Goal: Task Accomplishment & Management: Manage account settings

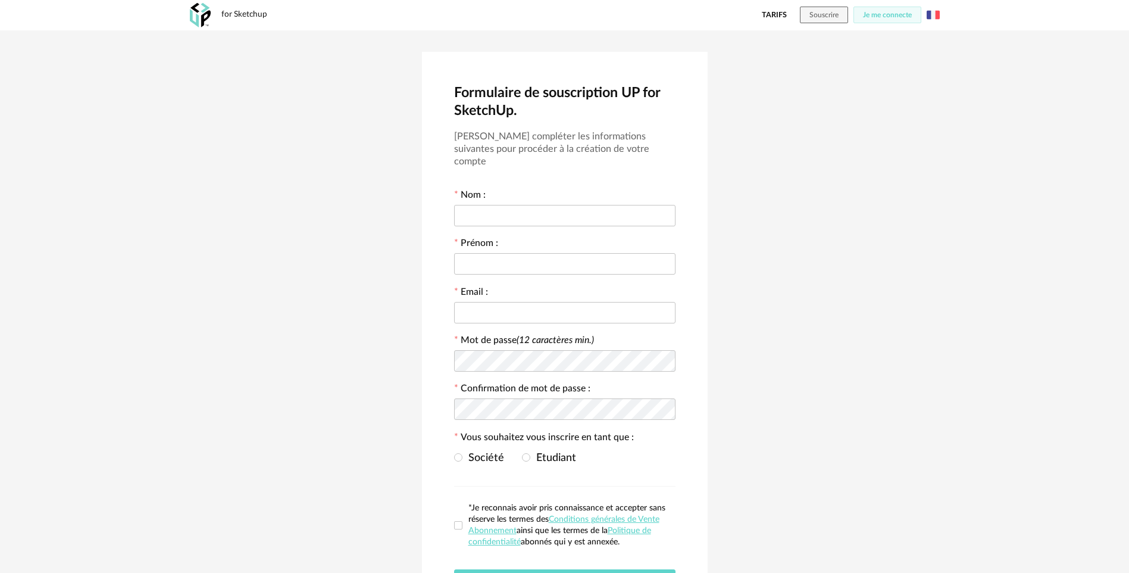
click at [900, 2] on div "for Sketchup Tarifs Souscrire Je me connecte English Menu icon" at bounding box center [565, 15] width 772 height 30
click at [894, 11] on button "Je me connecte" at bounding box center [888, 15] width 68 height 17
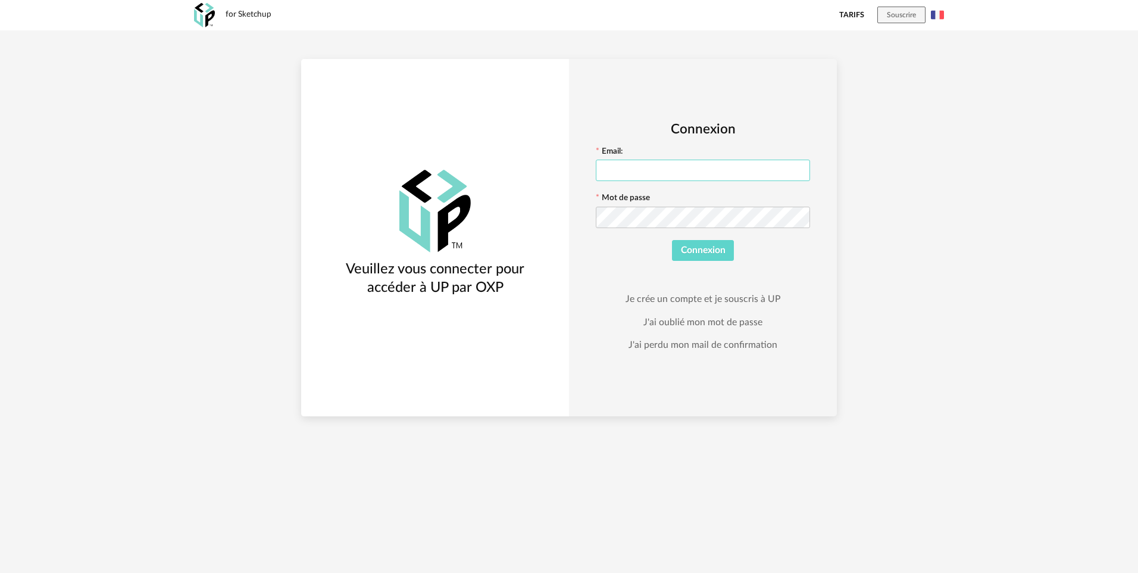
click at [723, 171] on input "text" at bounding box center [703, 170] width 214 height 21
type input "**********"
click at [798, 214] on icon at bounding box center [799, 217] width 15 height 24
click at [672, 240] on button "Connexion" at bounding box center [703, 250] width 63 height 21
click at [695, 252] on span "Connexion" at bounding box center [703, 250] width 45 height 10
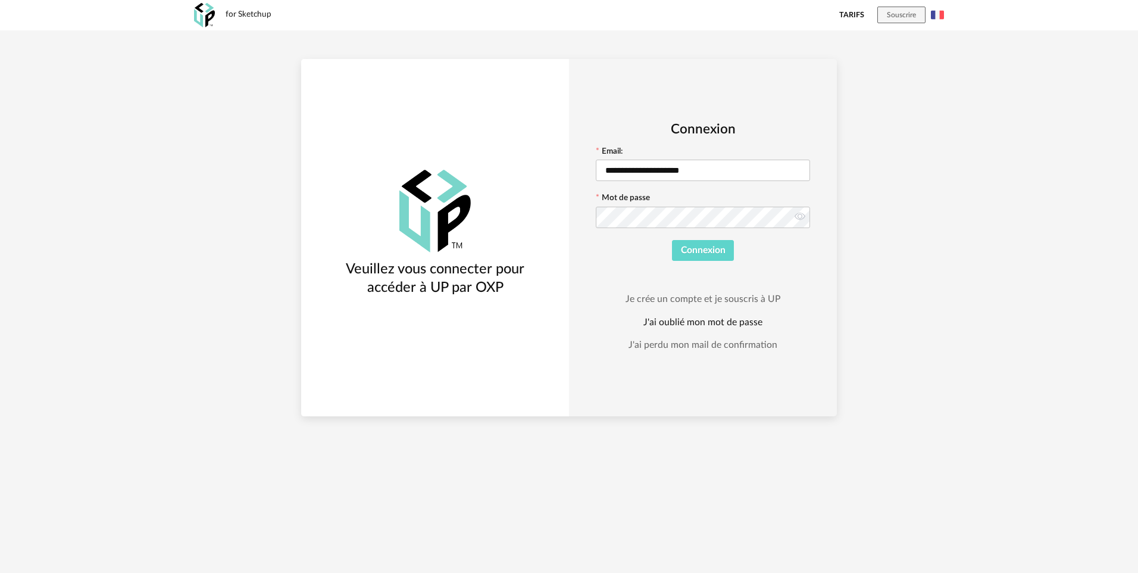
click at [695, 326] on link "J'ai oublié mon mot de passe" at bounding box center [703, 322] width 119 height 12
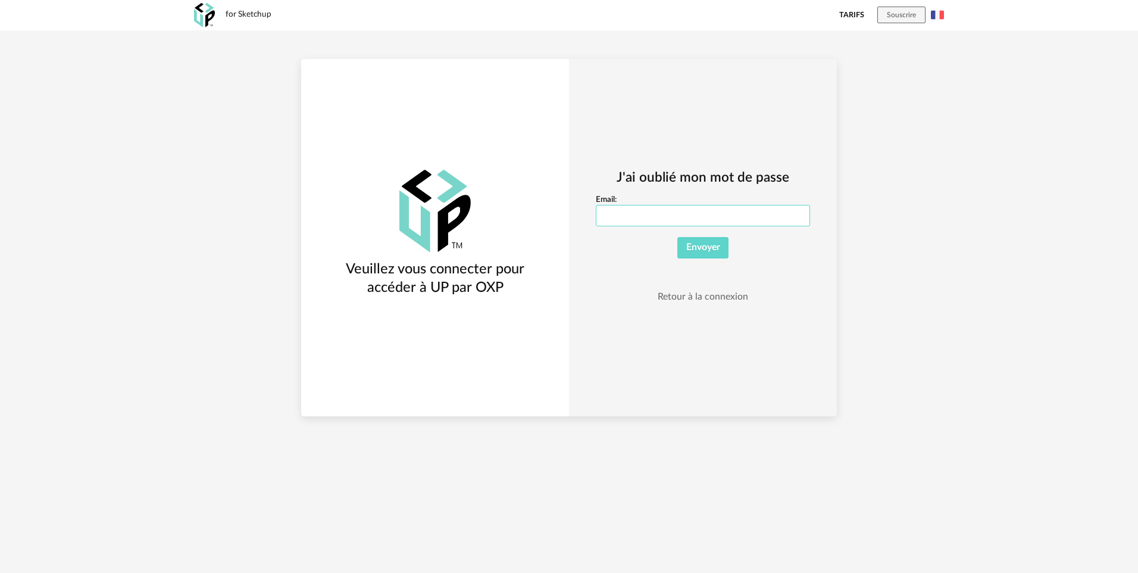
click at [712, 217] on input "Email:" at bounding box center [703, 215] width 214 height 21
type input "**********"
click at [695, 241] on button "Envoyer" at bounding box center [704, 247] width 52 height 21
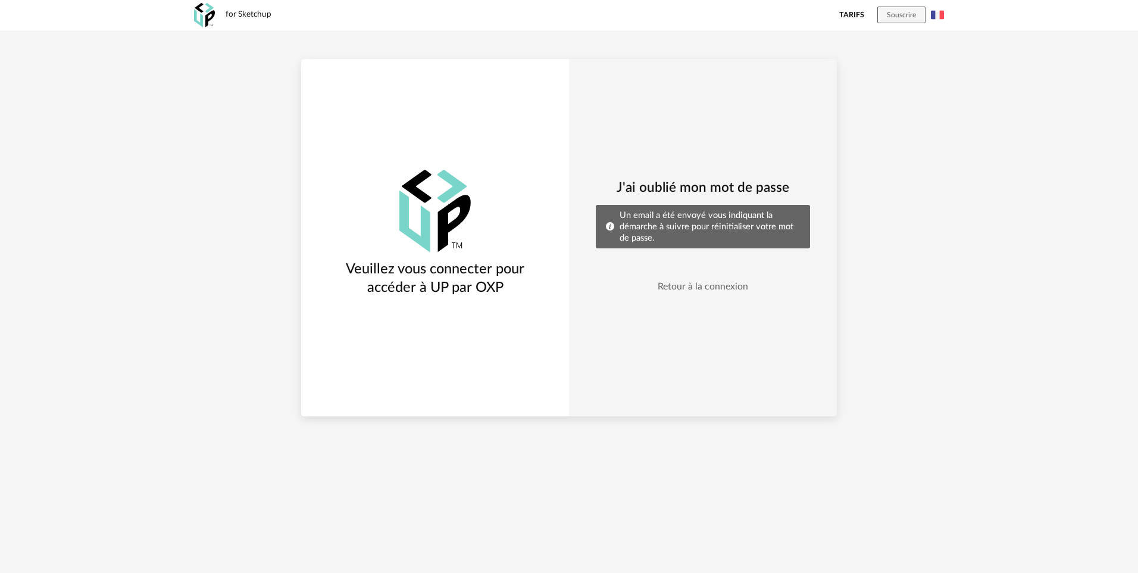
click at [976, 138] on div "for Sketchup Tarifs Souscrire English Veuillez vous connecter pour accéder à UP…" at bounding box center [569, 208] width 1138 height 416
click at [749, 211] on span "Un email a été envoyé vous indiquant la démarche à suivre pour réinitialiser vo…" at bounding box center [707, 227] width 174 height 32
click at [726, 286] on link "Retour à la connexion" at bounding box center [703, 286] width 90 height 12
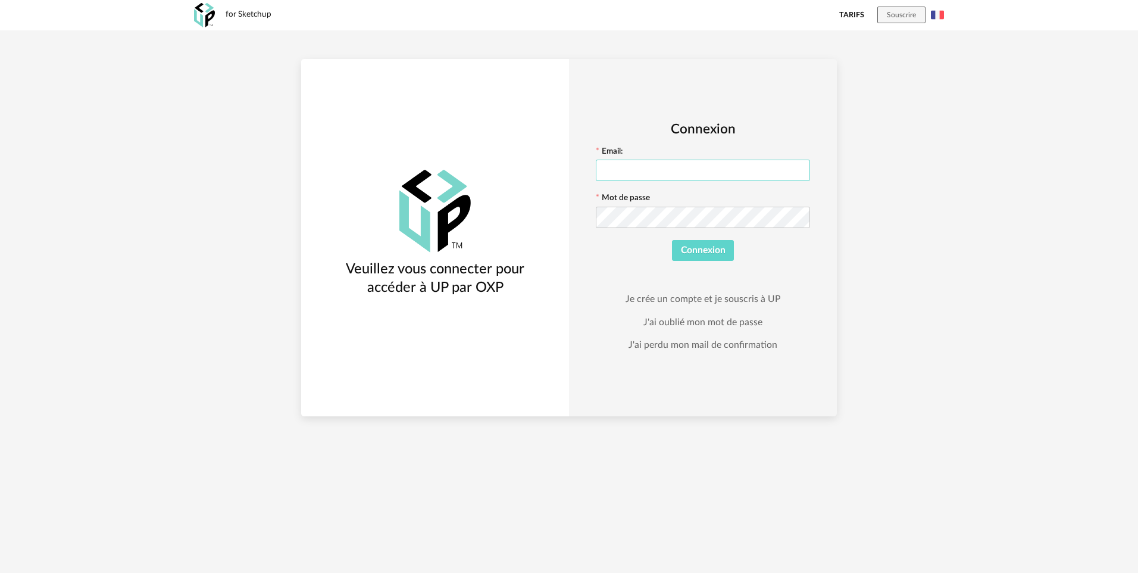
type input "**********"
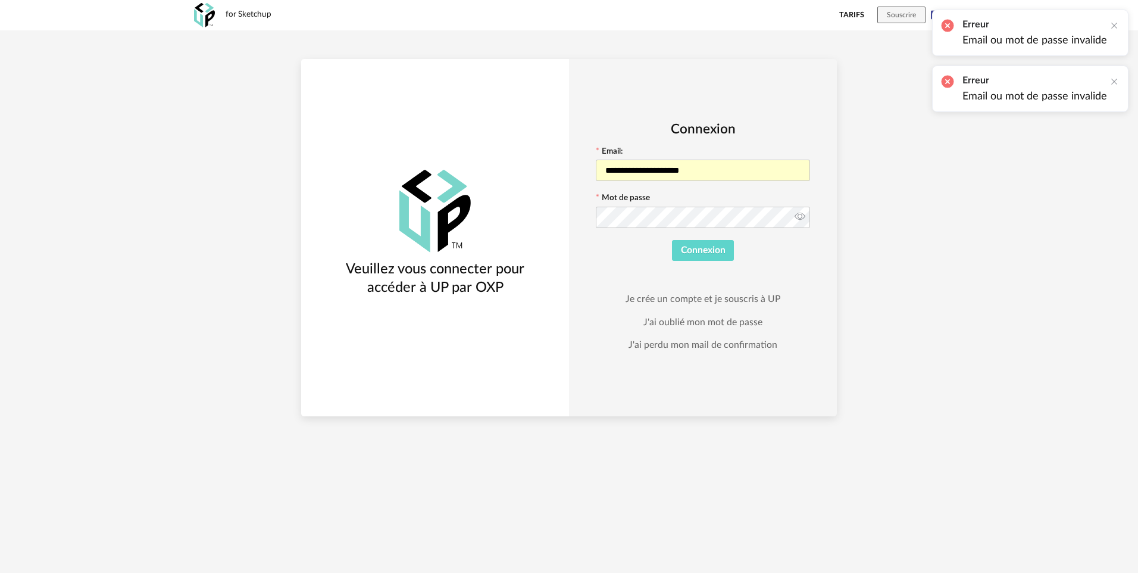
click at [797, 220] on icon at bounding box center [799, 217] width 15 height 24
click at [672, 240] on button "Connexion" at bounding box center [703, 250] width 63 height 21
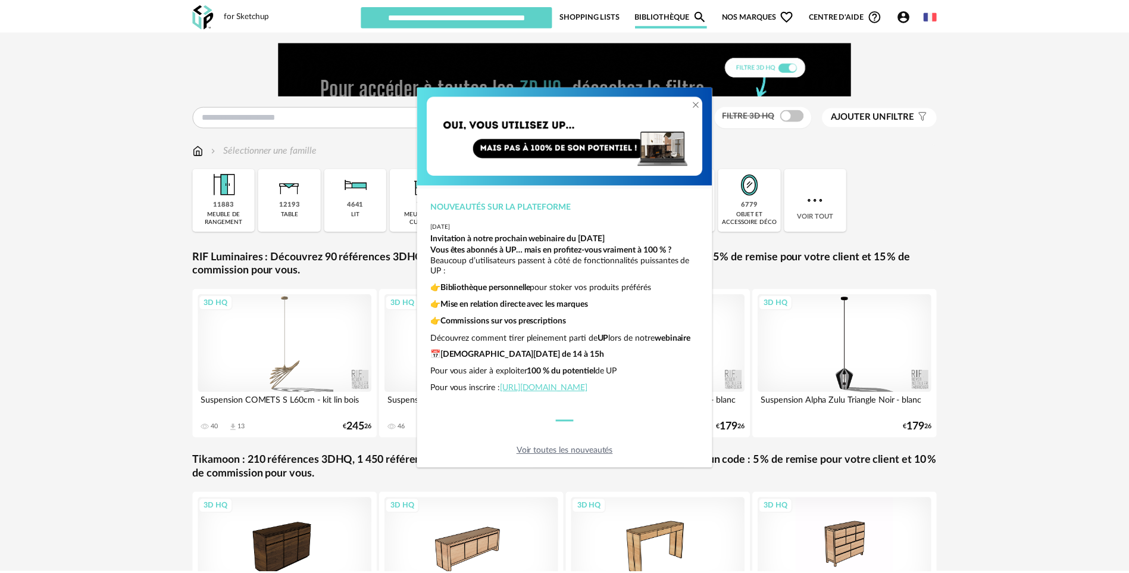
scroll to position [30, 0]
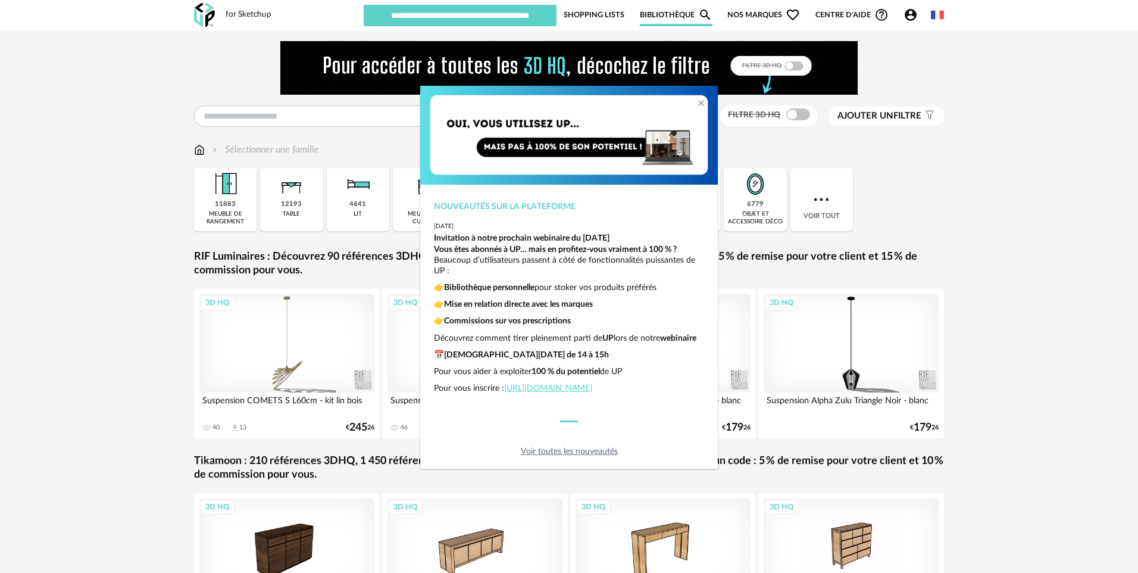
click at [133, 286] on div "Nouveautés sur la plateforme 2025-06-26 Invitation à notre prochain webinaire d…" at bounding box center [569, 286] width 1138 height 573
click at [909, 12] on div "Nouveautés sur la plateforme 2025-06-26 Invitation à notre prochain webinaire d…" at bounding box center [569, 286] width 1138 height 573
click at [576, 452] on link "Voir toutes les nouveautés" at bounding box center [569, 451] width 97 height 8
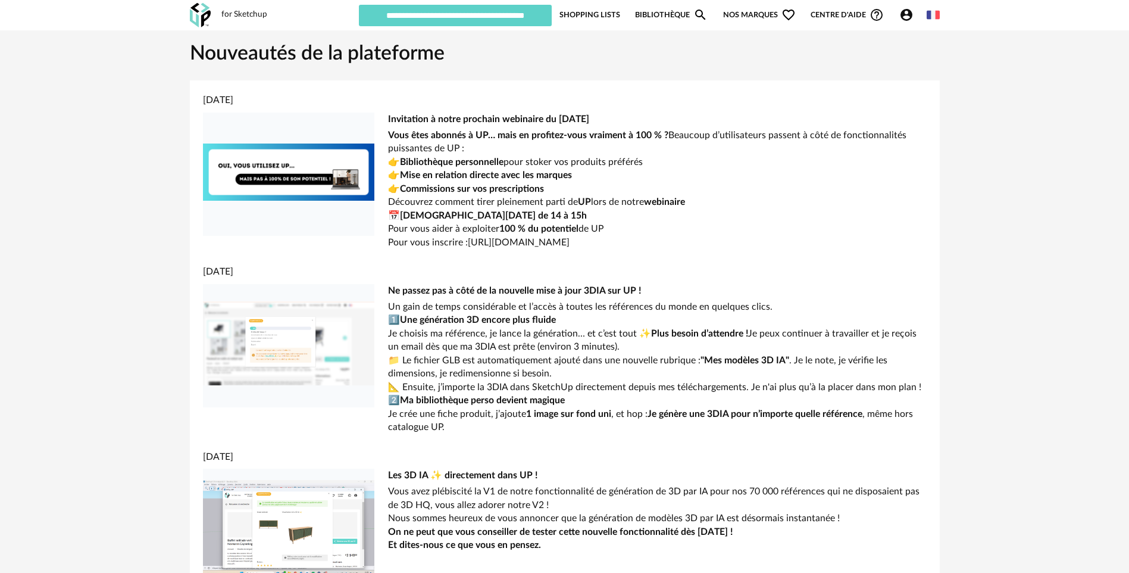
click at [235, 12] on div "for Sketchup" at bounding box center [244, 15] width 46 height 11
click at [907, 15] on icon "Account Circle icon" at bounding box center [907, 15] width 12 height 12
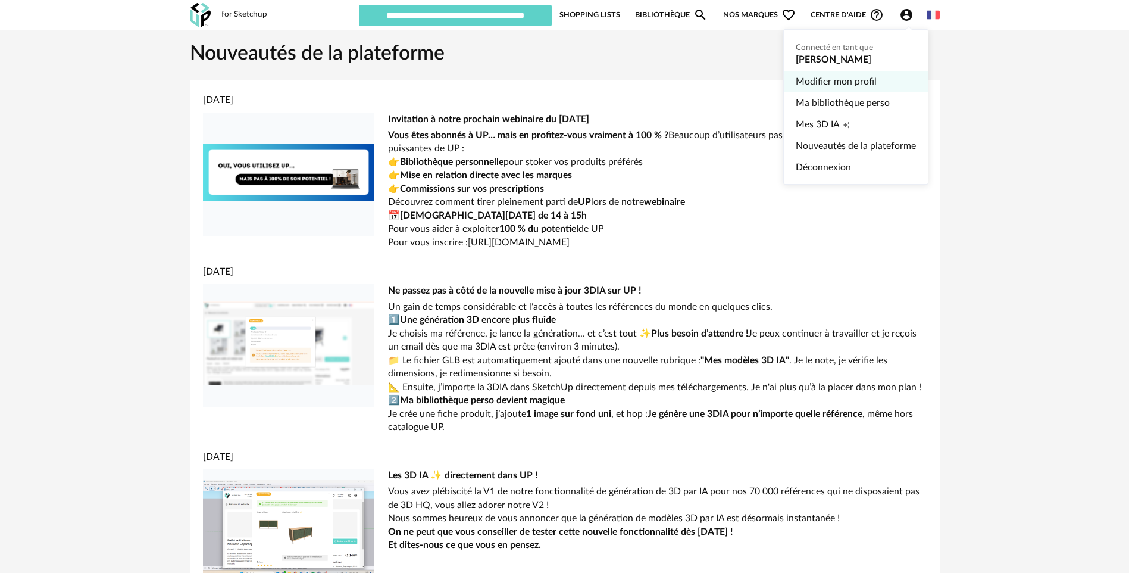
click at [839, 80] on link "Modifier mon profil" at bounding box center [856, 81] width 120 height 21
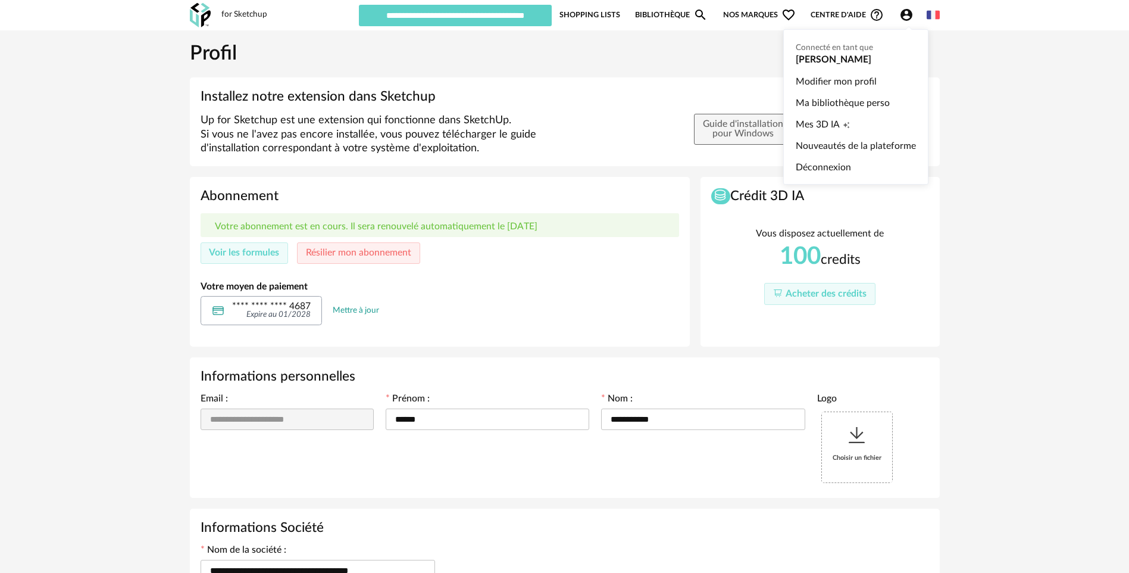
click at [910, 11] on icon "Account Circle icon" at bounding box center [907, 15] width 12 height 12
click at [819, 148] on link "Nouveautés de la plateforme" at bounding box center [856, 145] width 120 height 21
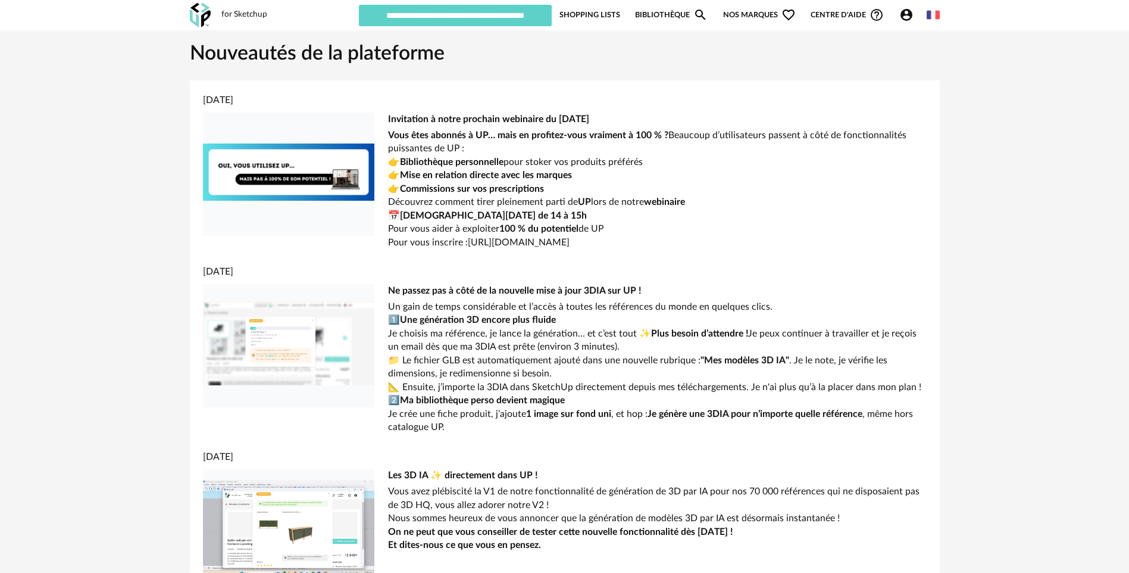
click at [191, 15] on img at bounding box center [200, 15] width 21 height 24
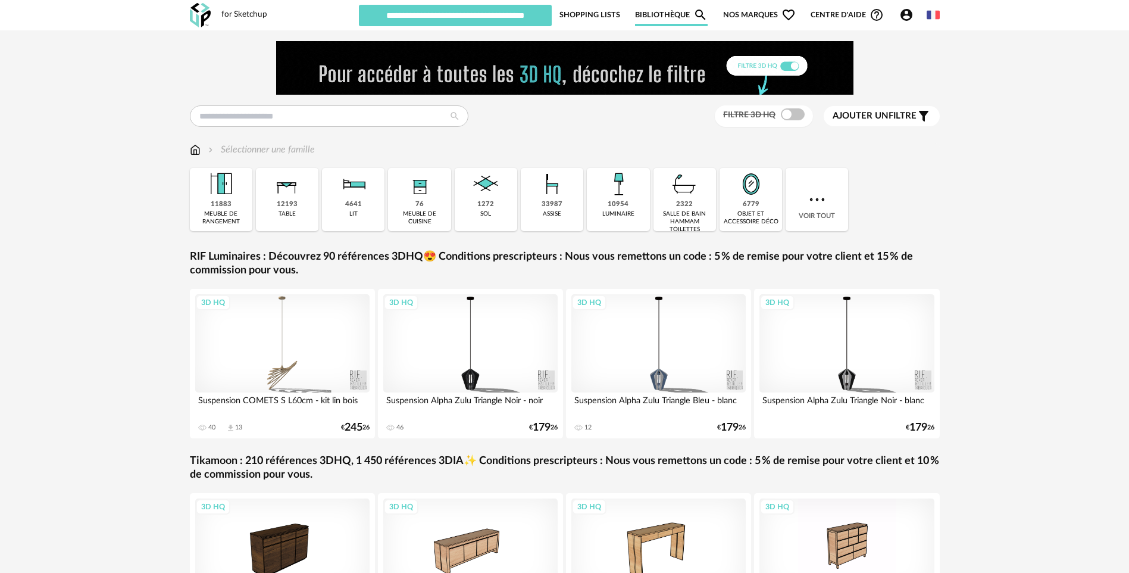
click at [933, 17] on img at bounding box center [933, 14] width 13 height 13
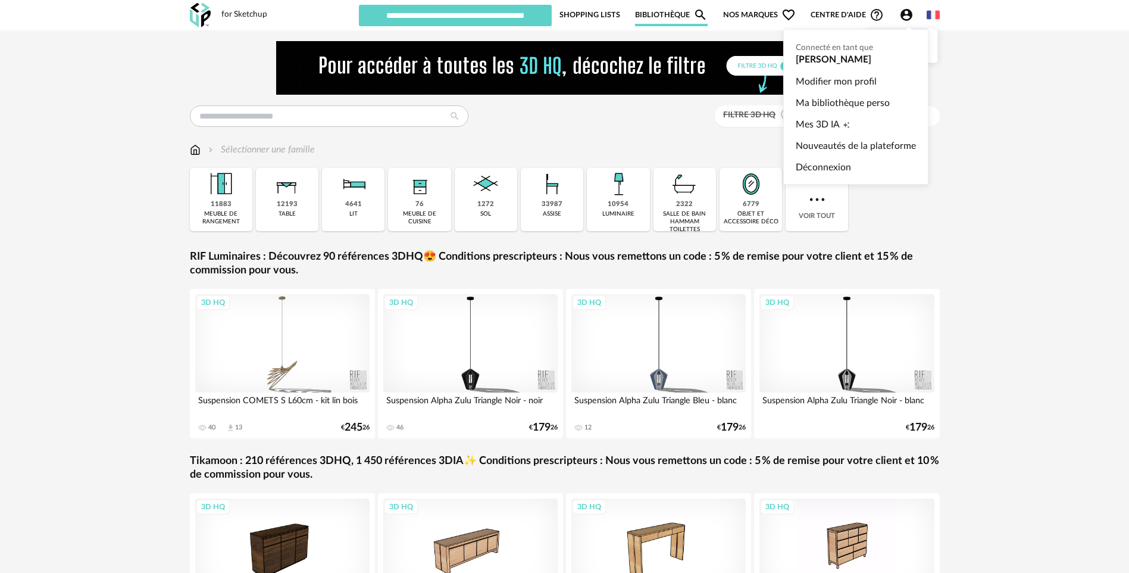
click at [907, 17] on icon "Account Circle icon" at bounding box center [907, 15] width 14 height 14
click at [859, 58] on ul "Connecté en tant que [PERSON_NAME] Modifier mon profil Ma bibliothèque perso Me…" at bounding box center [856, 106] width 145 height 155
click at [851, 88] on link "Modifier mon profil" at bounding box center [856, 81] width 120 height 21
